Goal: Task Accomplishment & Management: Complete application form

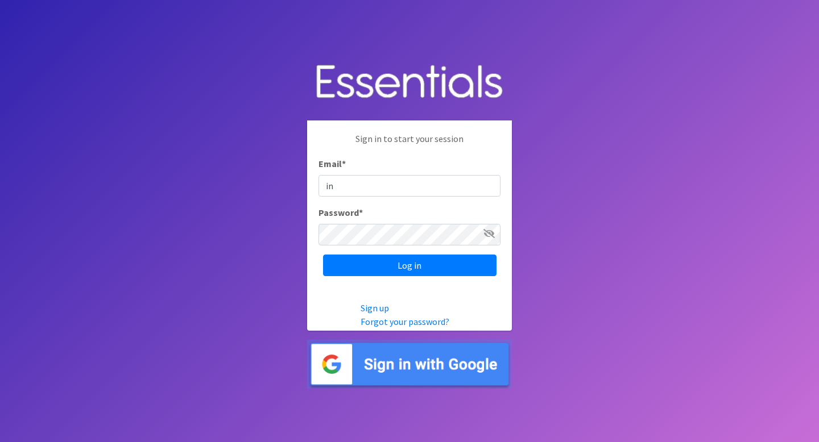
type input "[EMAIL_ADDRESS][DOMAIN_NAME]"
click at [323, 255] on input "Log in" at bounding box center [409, 266] width 173 height 22
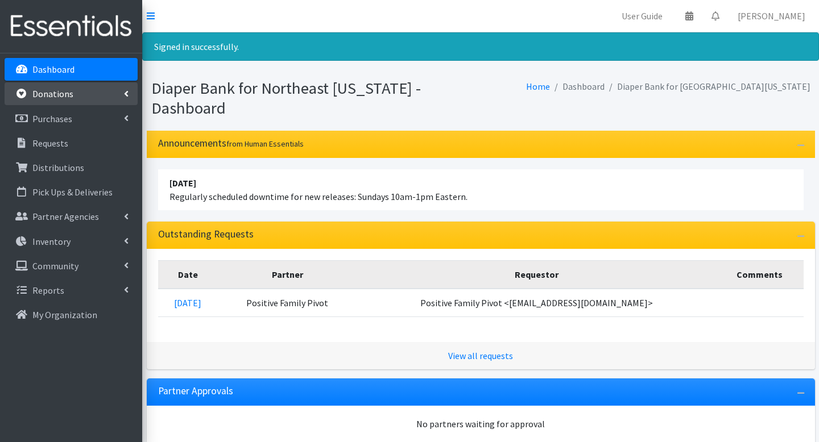
click at [88, 98] on link "Donations" at bounding box center [71, 93] width 133 height 23
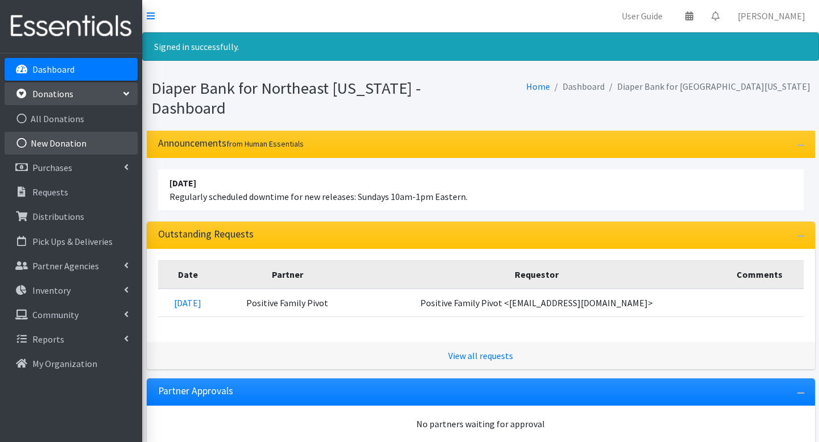
click at [86, 143] on link "New Donation" at bounding box center [71, 143] width 133 height 23
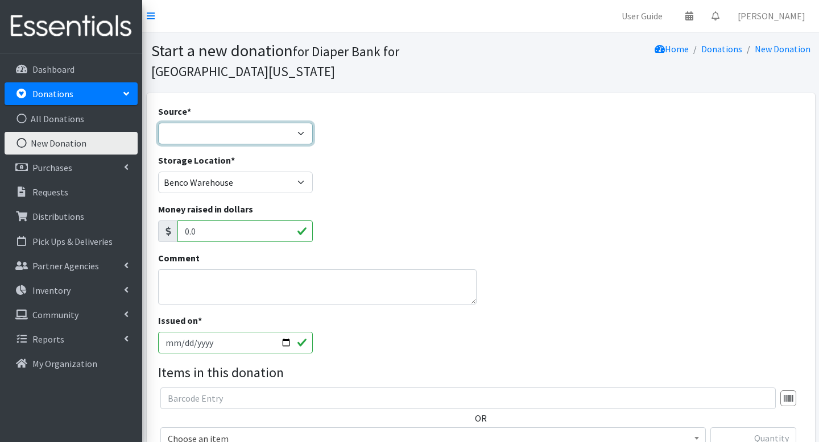
click at [203, 137] on select "Product Drive Manufacturer Donation Site Misc. Donation" at bounding box center [235, 134] width 155 height 22
select select "Misc. Donation"
click at [158, 123] on select "Product Drive Manufacturer Donation Site Misc. Donation" at bounding box center [235, 134] width 155 height 22
click at [224, 279] on textarea "Comment" at bounding box center [317, 287] width 318 height 35
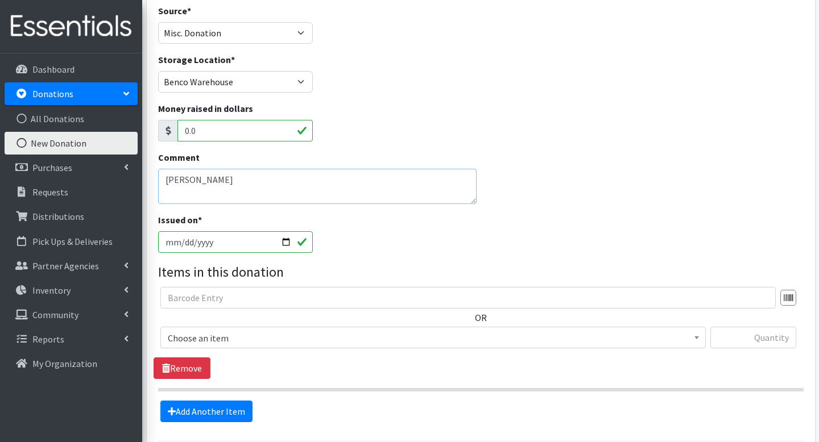
scroll to position [104, 0]
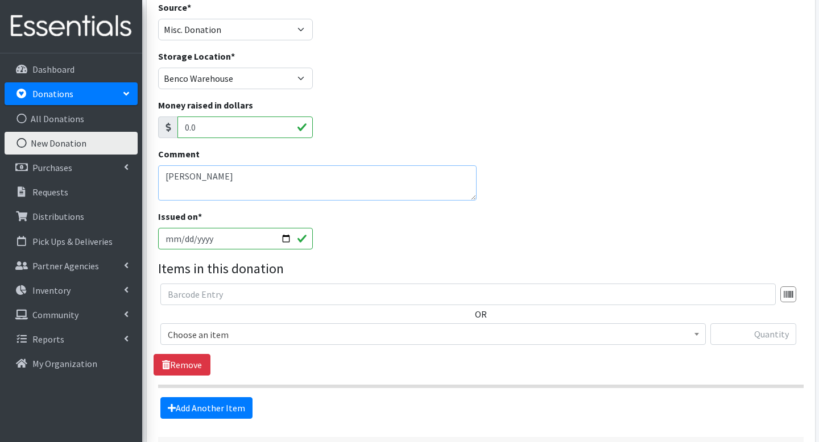
type textarea "[PERSON_NAME]"
click at [286, 241] on input "2025-09-27" at bounding box center [235, 239] width 155 height 22
type input "[DATE]"
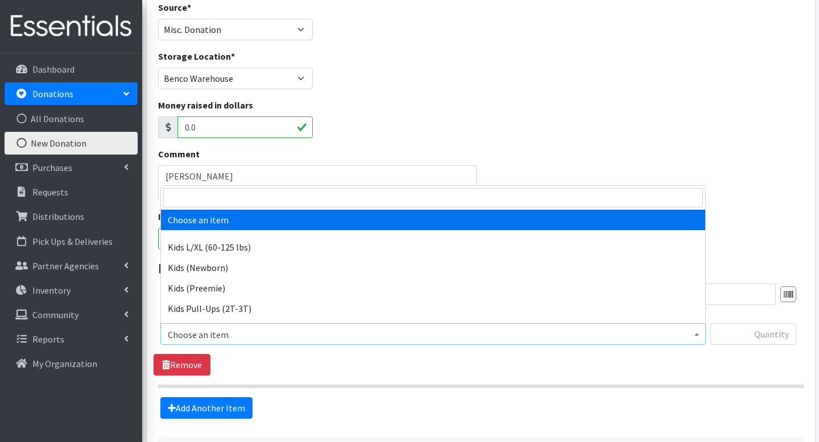
click at [234, 335] on span "Choose an item" at bounding box center [433, 335] width 531 height 16
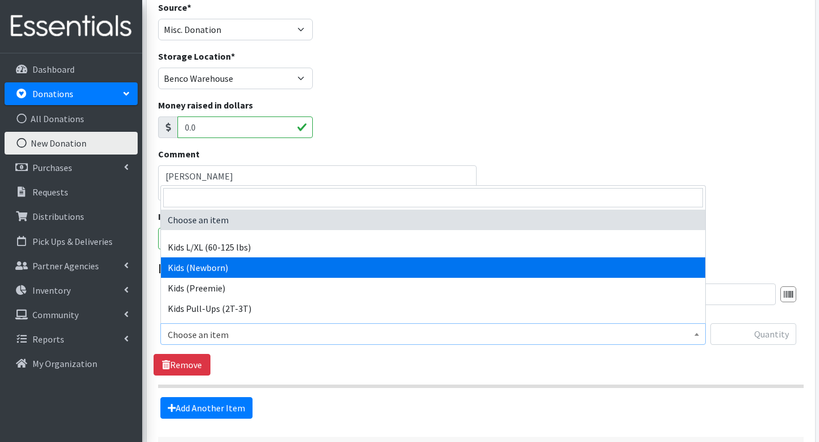
select select "4131"
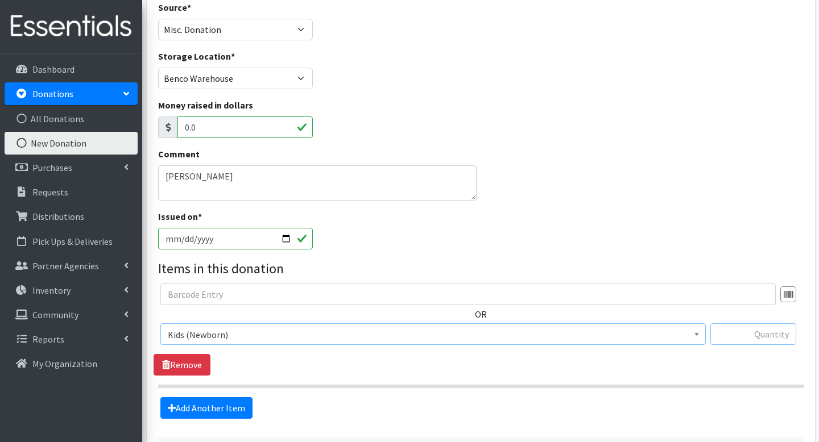
click at [725, 336] on input "text" at bounding box center [753, 335] width 86 height 22
type input "120"
click at [436, 376] on section "OR Choose an item Kids L/XL (60-125 lbs) Kids (Newborn) Kids (Preemie) Kids Pul…" at bounding box center [481, 336] width 646 height 105
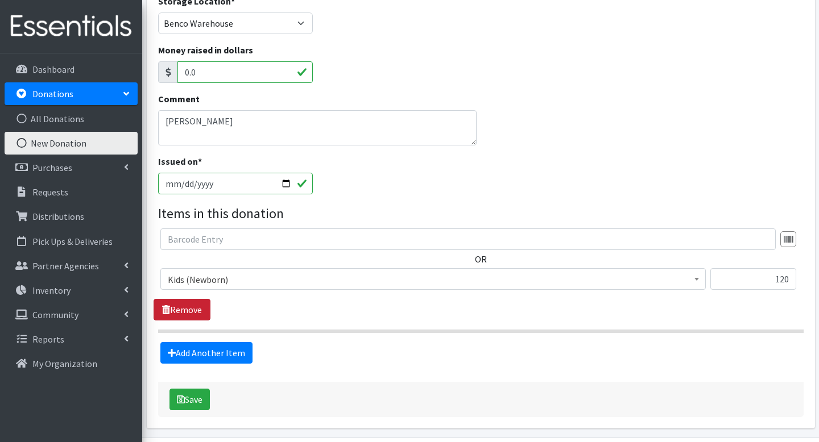
scroll to position [197, 0]
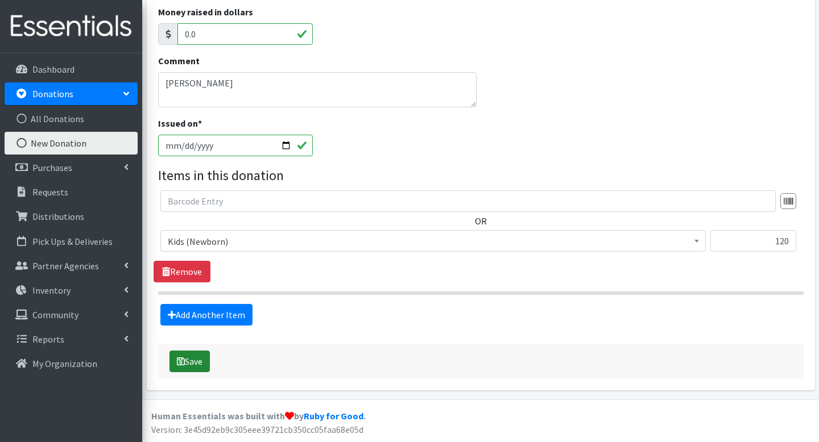
click at [200, 356] on button "Save" at bounding box center [189, 362] width 40 height 22
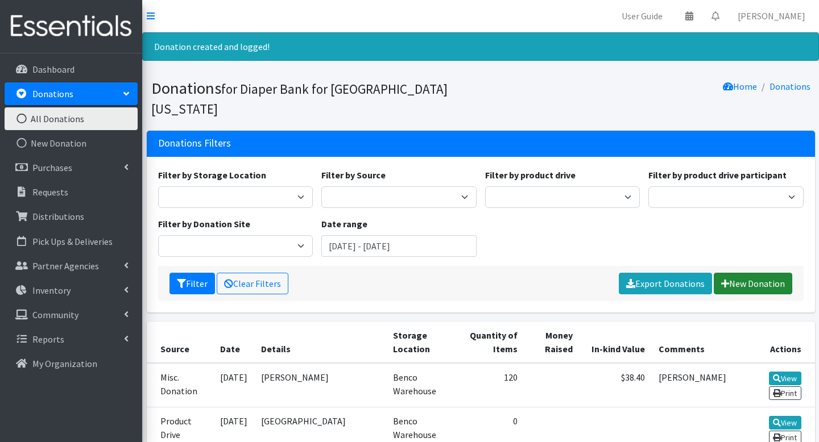
click at [755, 273] on link "New Donation" at bounding box center [753, 284] width 78 height 22
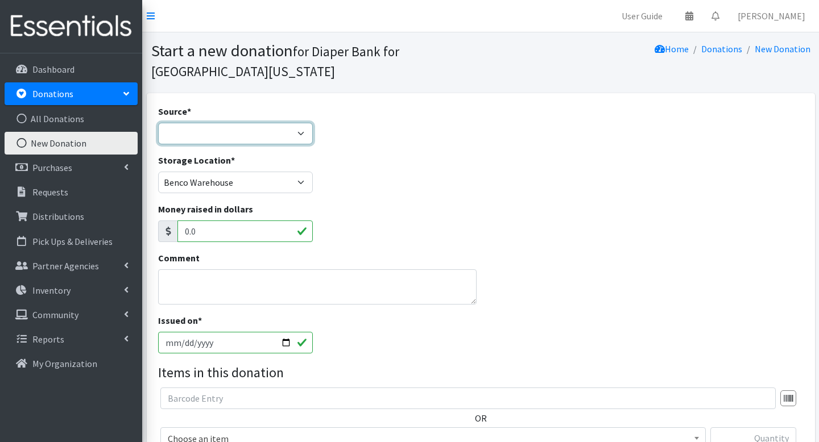
click at [299, 133] on select "Product Drive Manufacturer Donation Site Misc. Donation" at bounding box center [235, 134] width 155 height 22
select select "Misc. Donation"
click at [158, 123] on select "Product Drive Manufacturer Donation Site Misc. Donation" at bounding box center [235, 134] width 155 height 22
click at [259, 300] on textarea "Comment" at bounding box center [317, 287] width 318 height 35
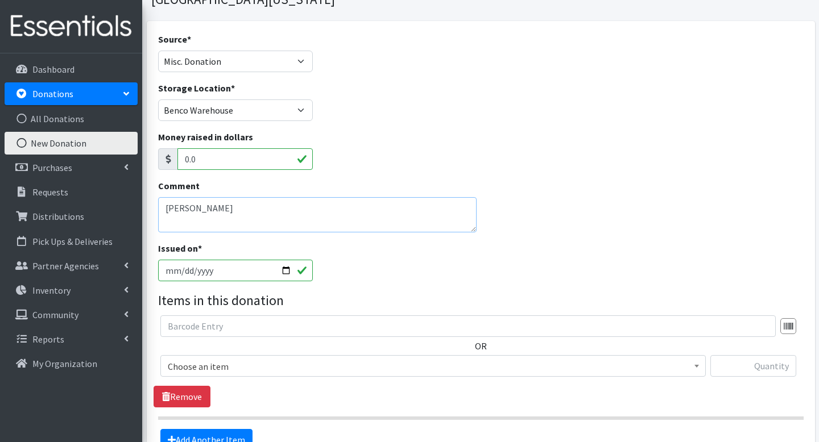
scroll to position [78, 0]
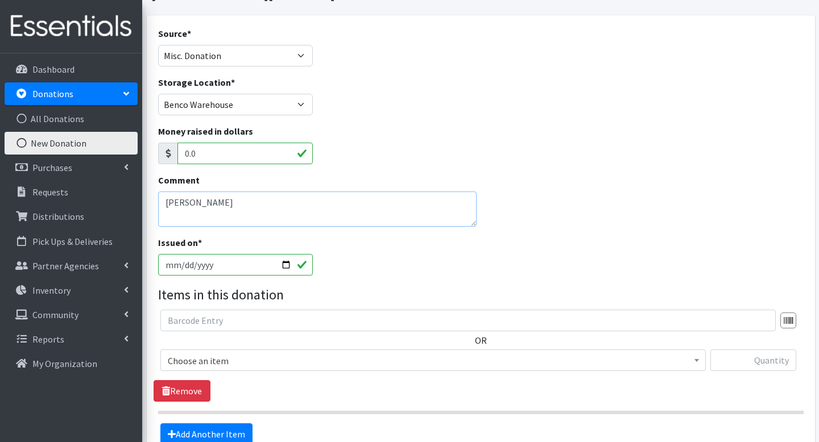
type textarea "[PERSON_NAME]"
click at [286, 263] on input "2025-09-27" at bounding box center [235, 265] width 155 height 22
type input "2025-09-16"
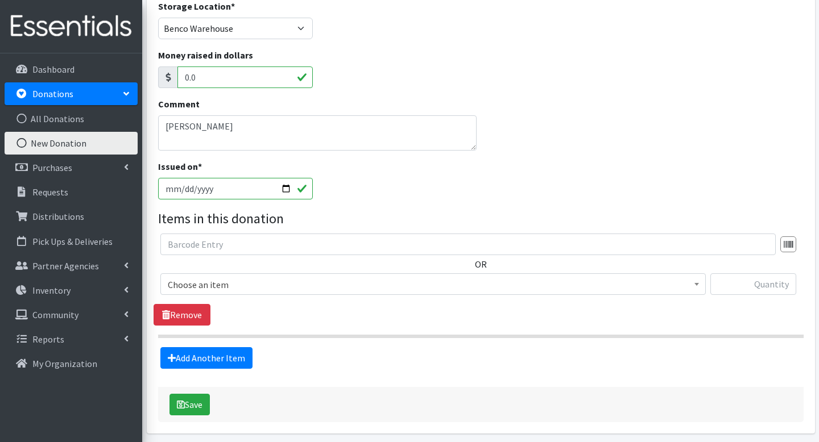
scroll to position [156, 0]
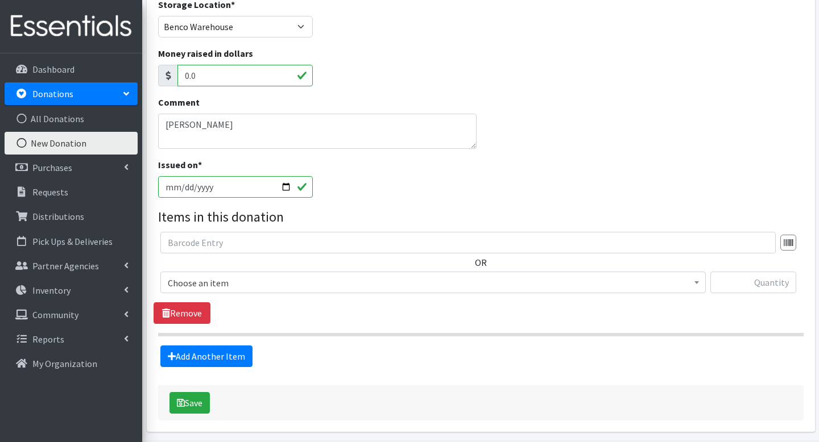
click at [390, 278] on span "Choose an item" at bounding box center [433, 283] width 531 height 16
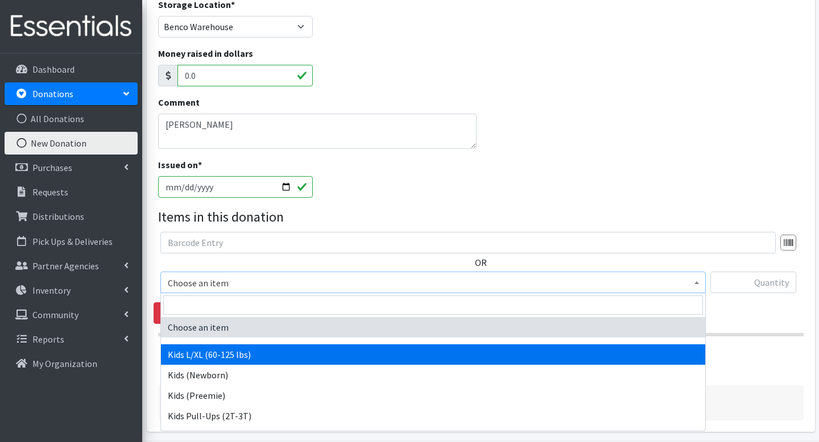
scroll to position [241, 0]
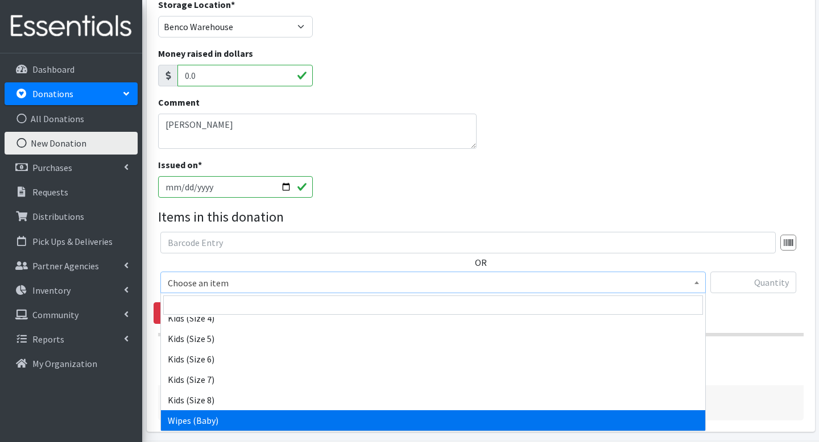
select select "4159"
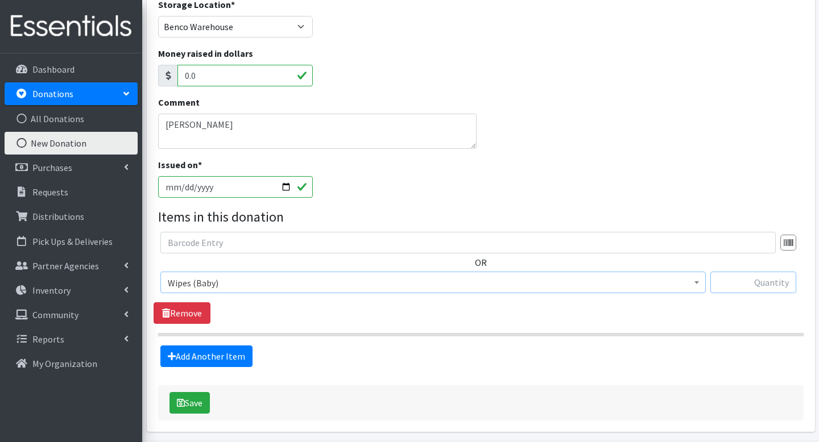
click at [731, 275] on input "text" at bounding box center [753, 283] width 86 height 22
click at [725, 284] on input "text" at bounding box center [753, 283] width 86 height 22
type input "9"
click at [433, 378] on div "Source * Product Drive Manufacturer Donation Site Misc. Donation Donation Site …" at bounding box center [481, 185] width 646 height 472
click at [189, 402] on button "Save" at bounding box center [189, 403] width 40 height 22
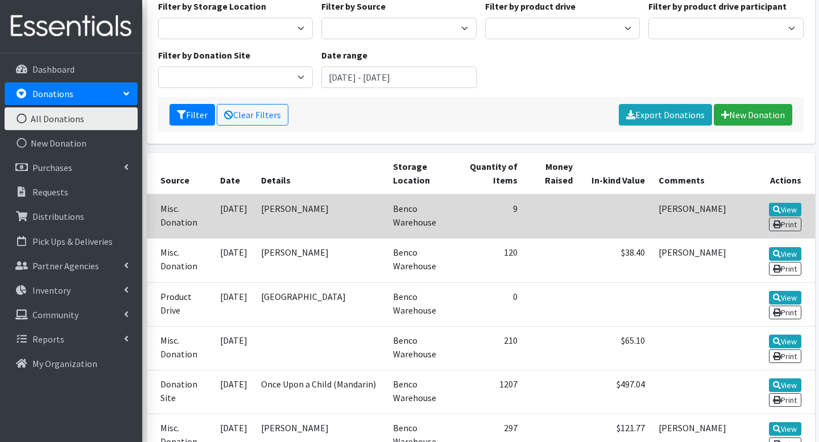
scroll to position [168, 0]
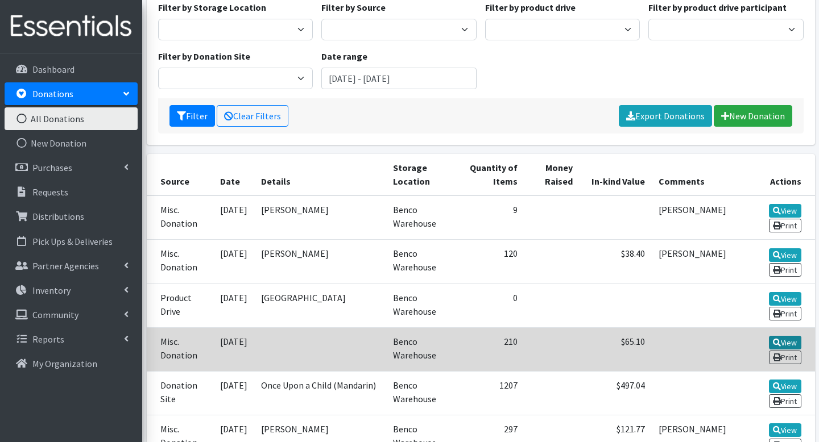
click at [786, 336] on link "View" at bounding box center [785, 343] width 32 height 14
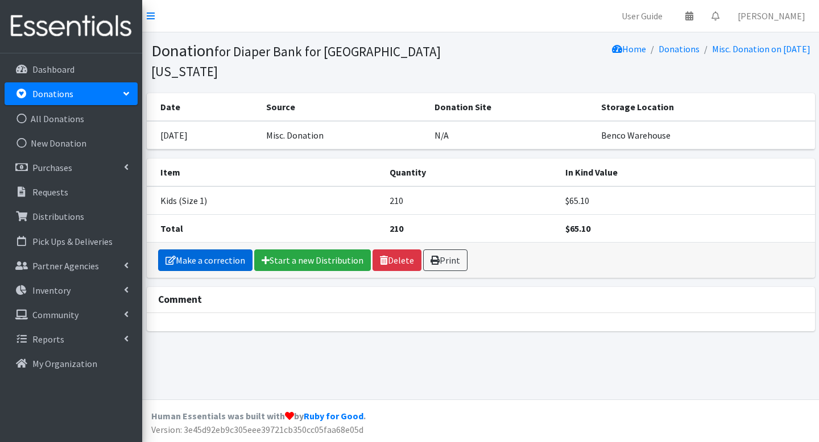
click at [210, 250] on link "Make a correction" at bounding box center [205, 261] width 94 height 22
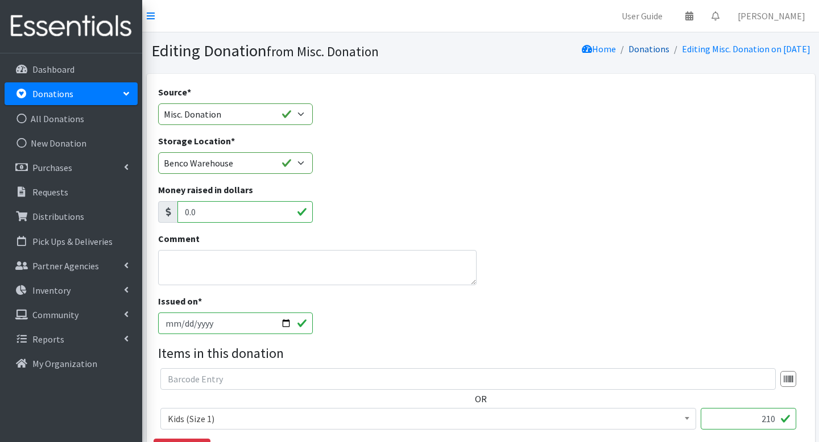
click at [628, 50] on link "Donations" at bounding box center [648, 48] width 41 height 11
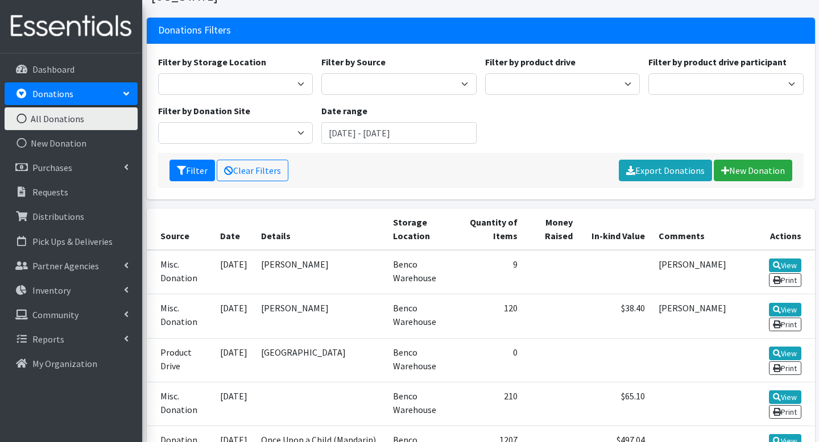
scroll to position [79, 0]
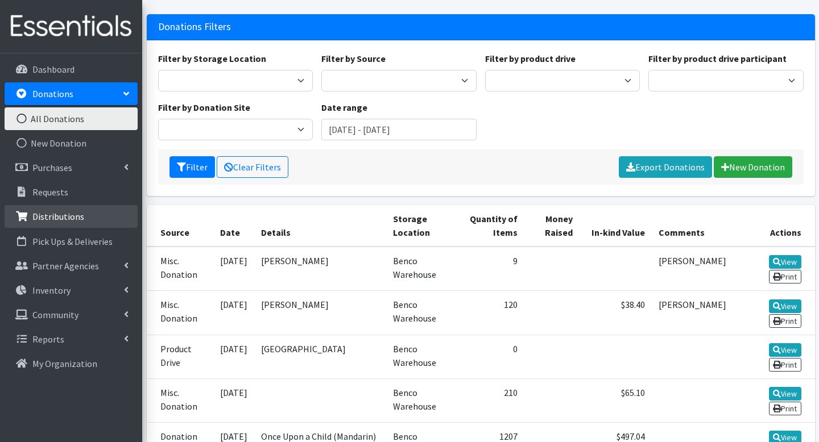
click at [77, 216] on p "Distributions" at bounding box center [58, 216] width 52 height 11
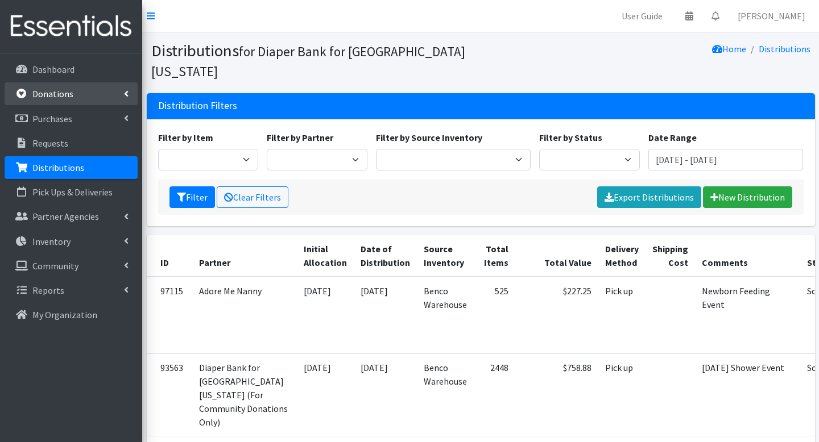
click at [61, 102] on link "Donations" at bounding box center [71, 93] width 133 height 23
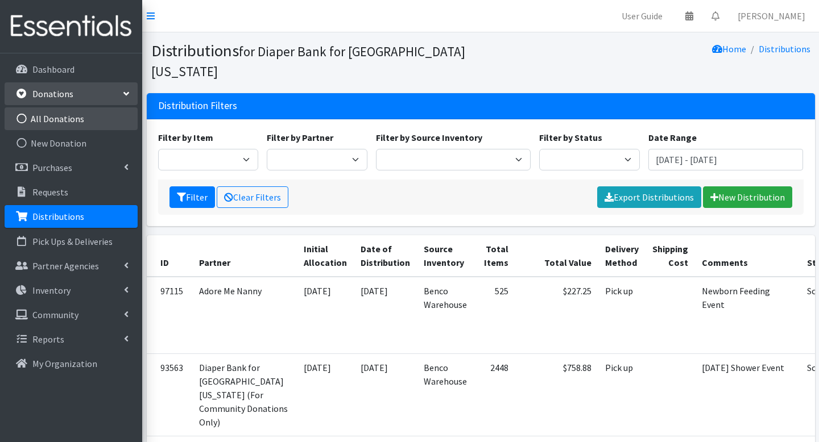
click at [57, 122] on link "All Donations" at bounding box center [71, 118] width 133 height 23
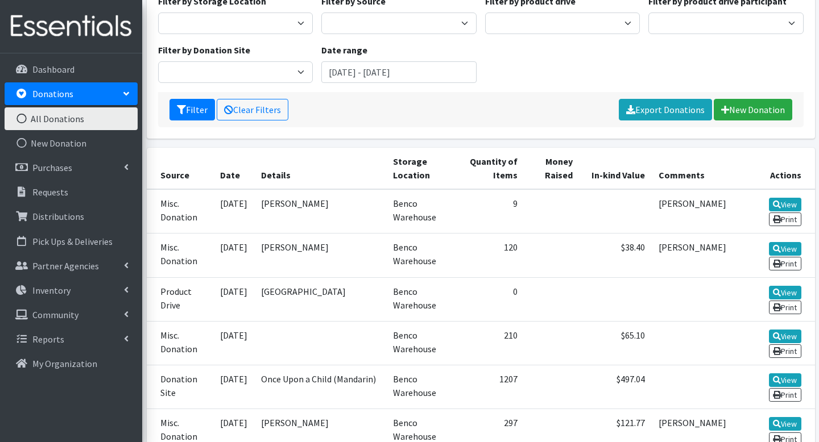
scroll to position [137, 0]
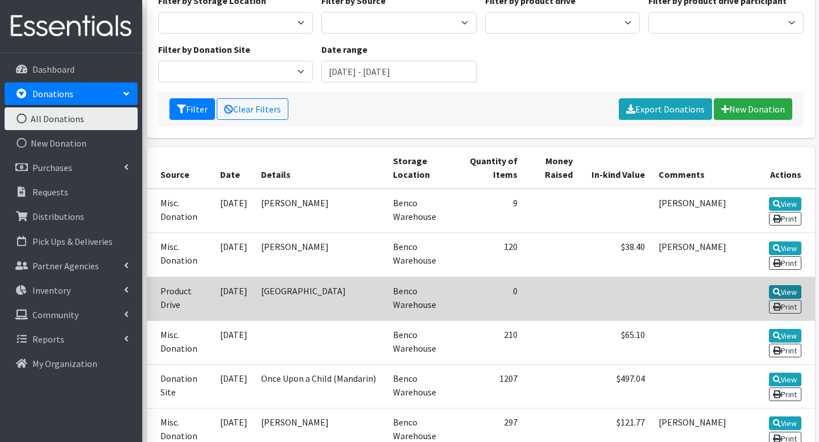
click at [780, 286] on link "View" at bounding box center [785, 293] width 32 height 14
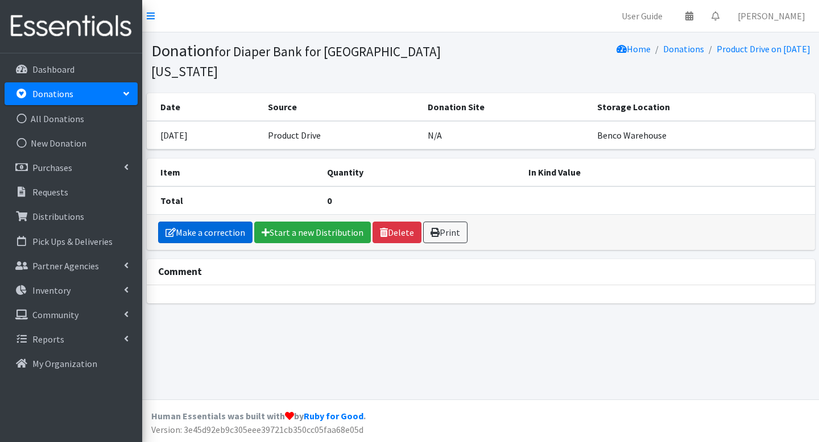
click at [230, 222] on link "Make a correction" at bounding box center [205, 233] width 94 height 22
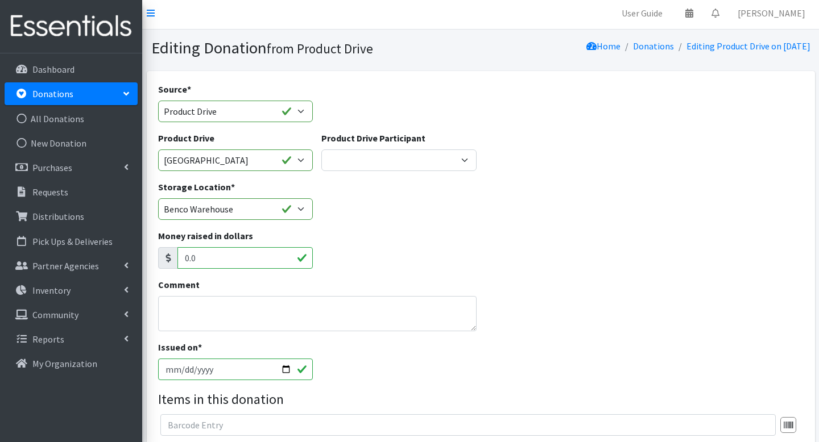
scroll to position [1, 0]
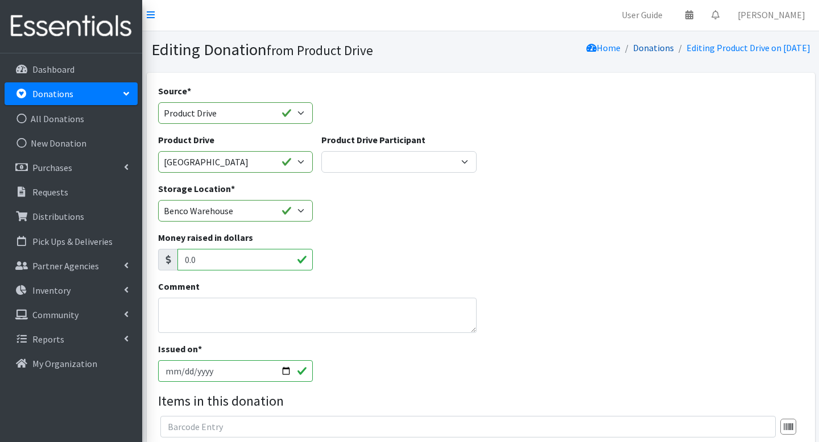
click at [633, 48] on link "Donations" at bounding box center [653, 47] width 41 height 11
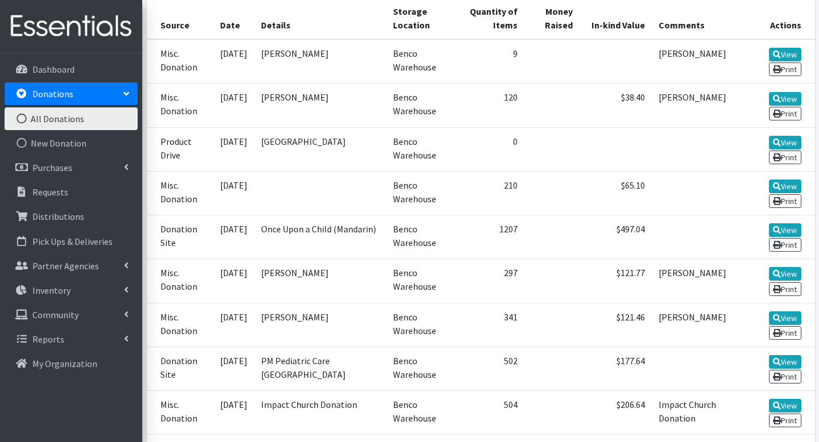
scroll to position [288, 0]
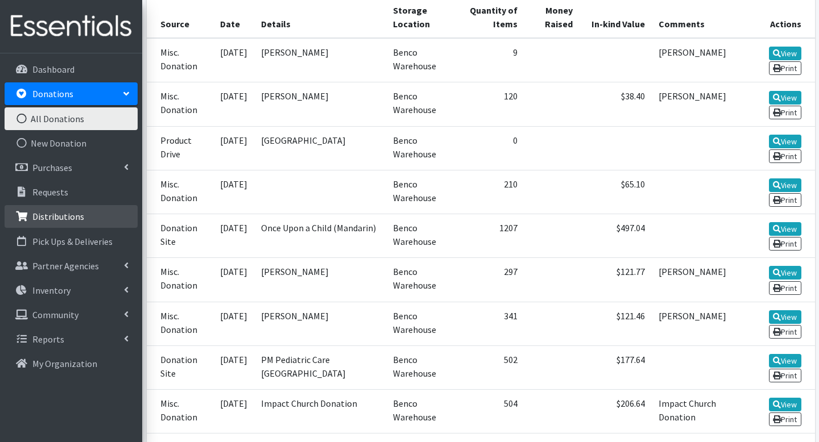
click at [78, 215] on p "Distributions" at bounding box center [58, 216] width 52 height 11
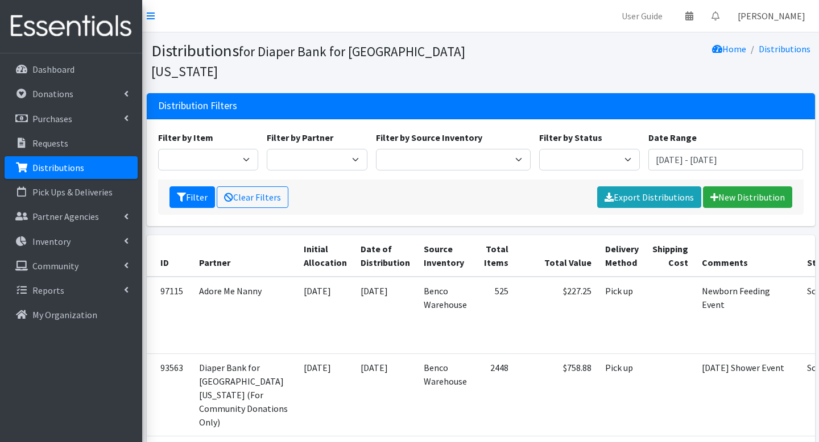
click at [802, 14] on link "[PERSON_NAME]" at bounding box center [772, 16] width 86 height 23
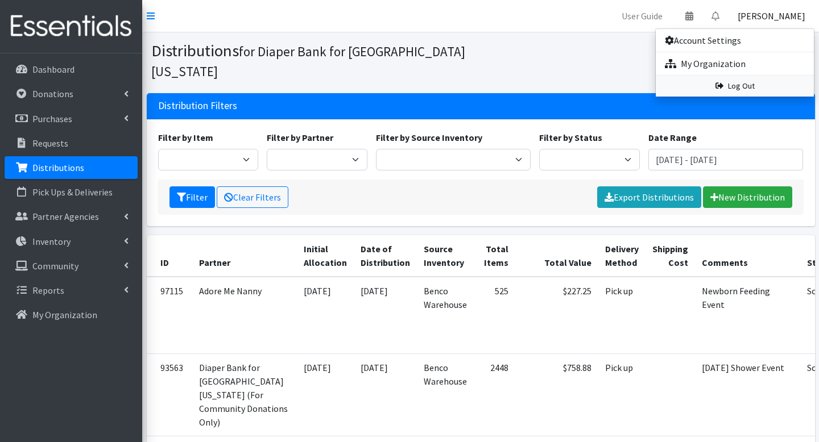
click at [719, 83] on icon at bounding box center [719, 86] width 8 height 8
